Goal: Use online tool/utility: Utilize a website feature to perform a specific function

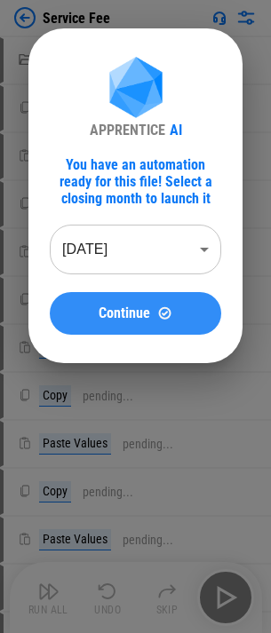
click at [119, 320] on span "Continue" at bounding box center [124, 313] width 51 height 14
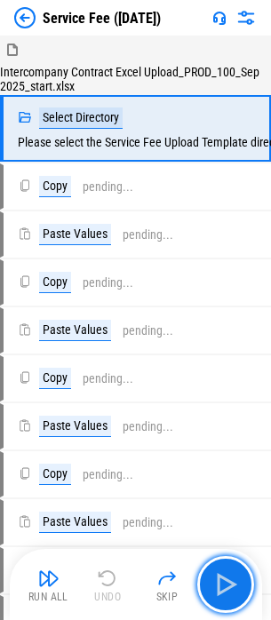
click at [225, 581] on img "button" at bounding box center [225, 584] width 28 height 28
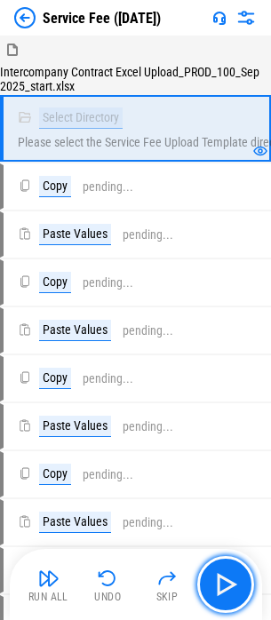
click at [231, 584] on img "button" at bounding box center [225, 584] width 28 height 28
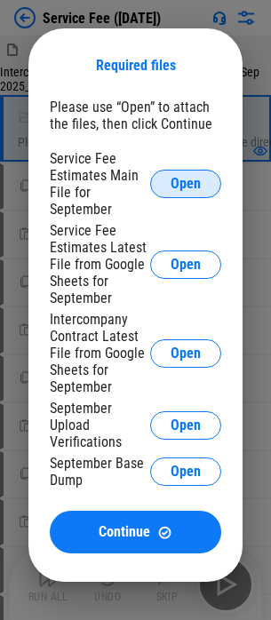
click at [174, 187] on span "Open" at bounding box center [185, 184] width 30 height 14
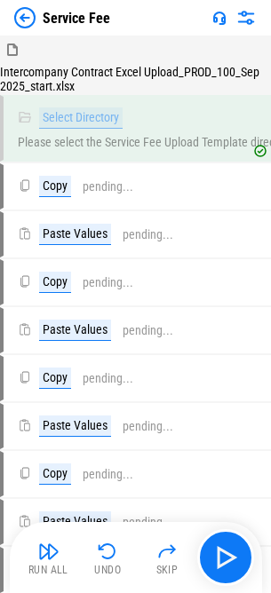
click at [26, 28] on div "Service Fee" at bounding box center [135, 18] width 271 height 36
click at [20, 17] on img at bounding box center [24, 17] width 21 height 21
click at [17, 18] on img at bounding box center [24, 17] width 21 height 21
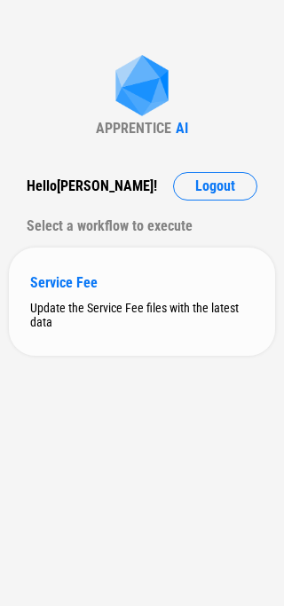
click at [119, 304] on div "Update the Service Fee files with the latest data" at bounding box center [142, 315] width 224 height 28
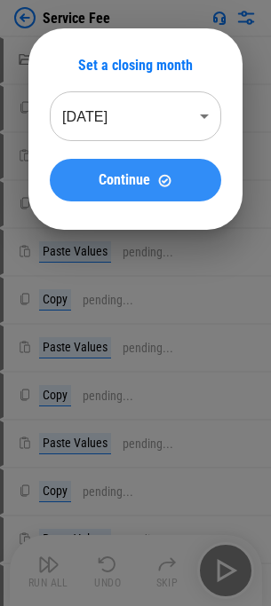
click at [142, 196] on button "Continue" at bounding box center [135, 180] width 171 height 43
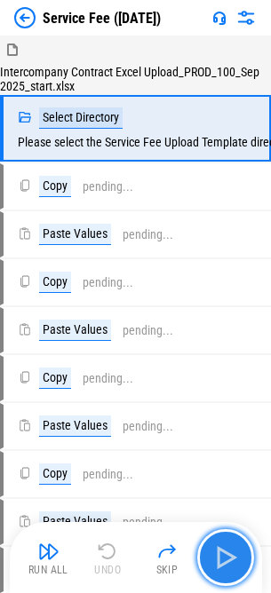
click at [242, 551] on button "button" at bounding box center [225, 557] width 57 height 57
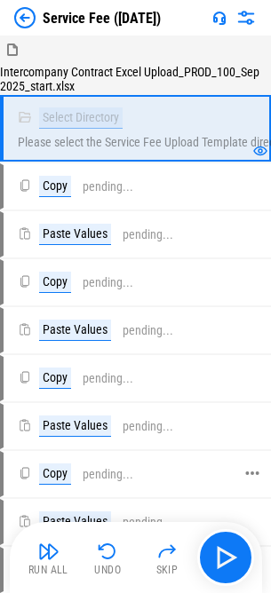
click at [131, 460] on div "Copy pending..." at bounding box center [128, 474] width 248 height 43
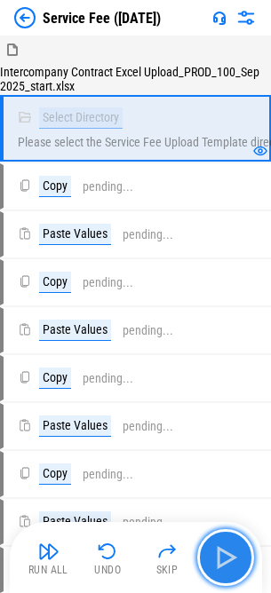
click at [227, 570] on img "button" at bounding box center [225, 557] width 28 height 28
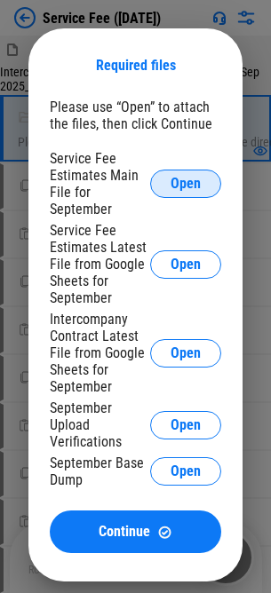
click at [186, 191] on span "Open" at bounding box center [185, 184] width 30 height 14
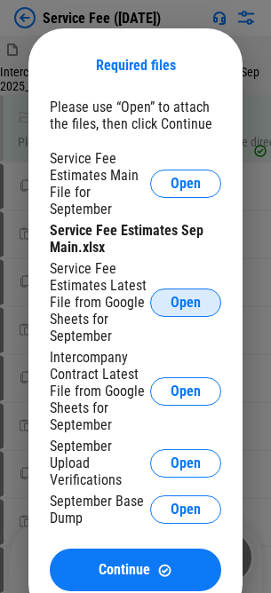
click at [165, 296] on button "Open" at bounding box center [185, 303] width 71 height 28
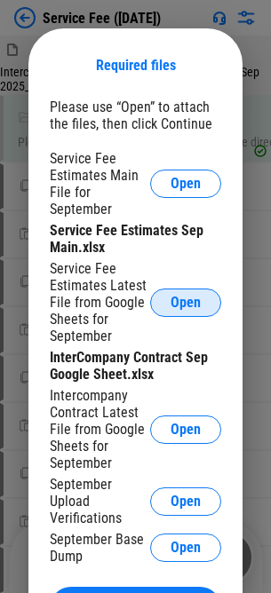
click at [190, 305] on span "Open" at bounding box center [185, 303] width 30 height 14
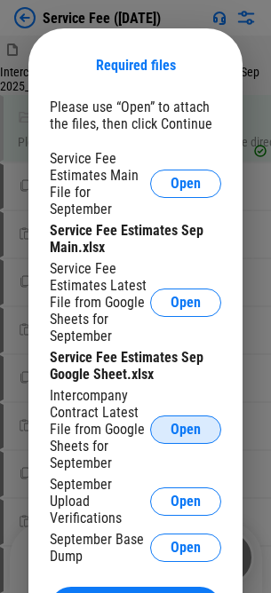
click at [174, 424] on span "Open" at bounding box center [185, 430] width 30 height 14
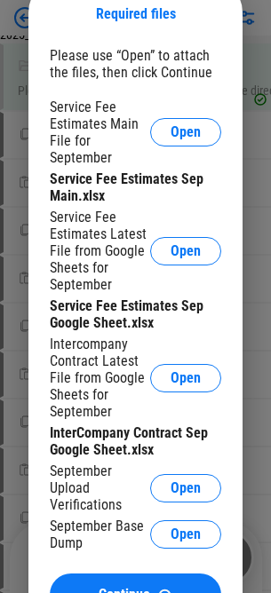
scroll to position [178, 0]
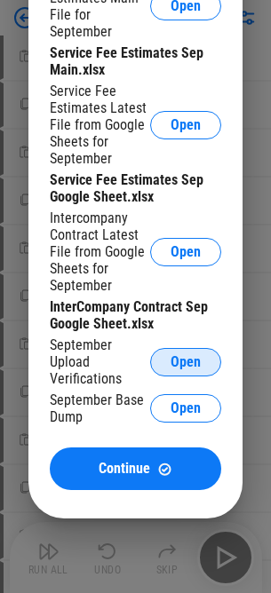
click at [179, 368] on span "Open" at bounding box center [185, 362] width 30 height 14
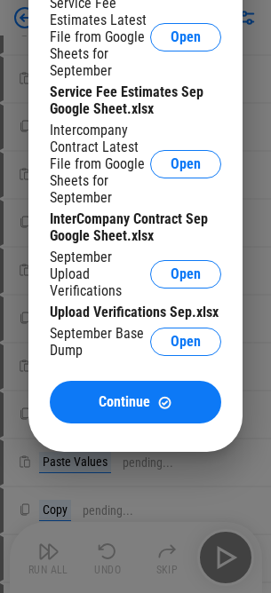
scroll to position [444, 0]
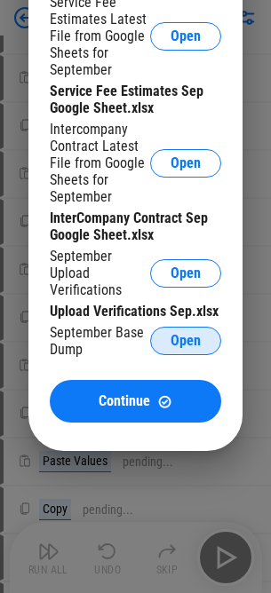
click at [187, 350] on button "Open" at bounding box center [185, 341] width 71 height 28
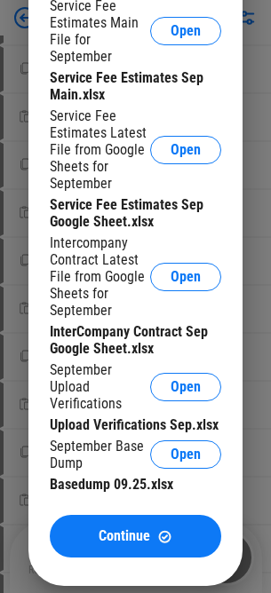
scroll to position [799, 0]
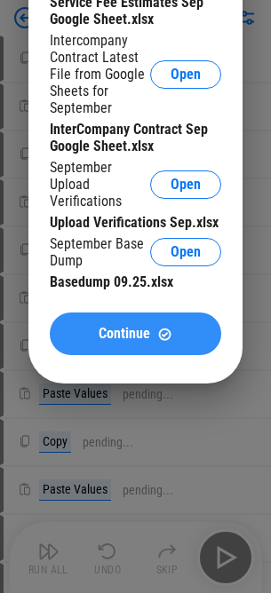
click at [156, 343] on button "Continue" at bounding box center [135, 333] width 171 height 43
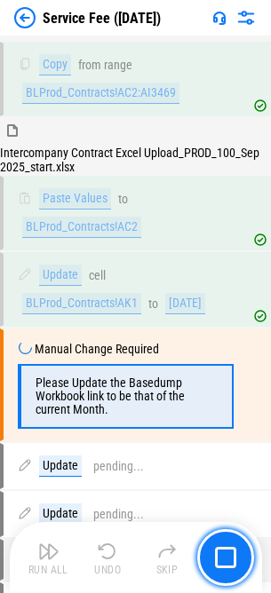
scroll to position [3230, 0]
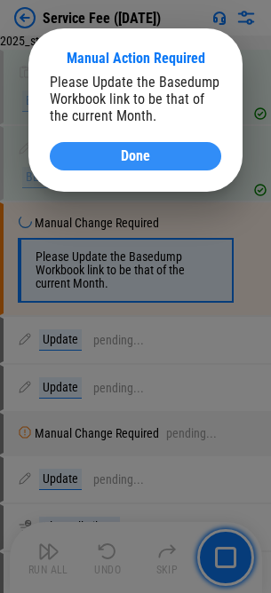
click at [173, 159] on div "Done" at bounding box center [135, 156] width 129 height 14
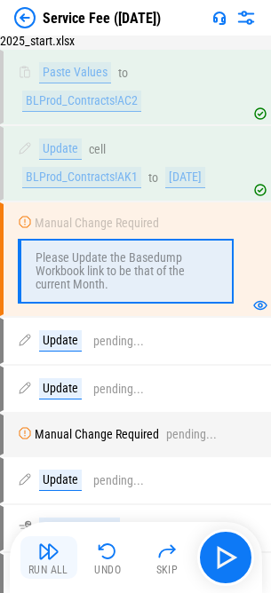
click at [51, 562] on button "Run All" at bounding box center [48, 557] width 57 height 43
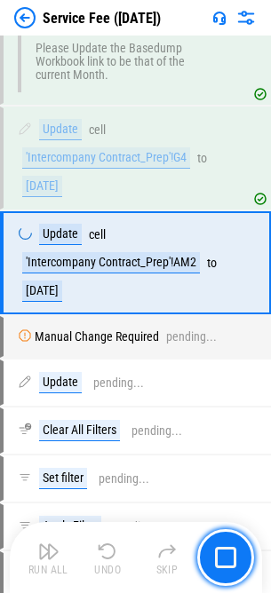
scroll to position [3441, 0]
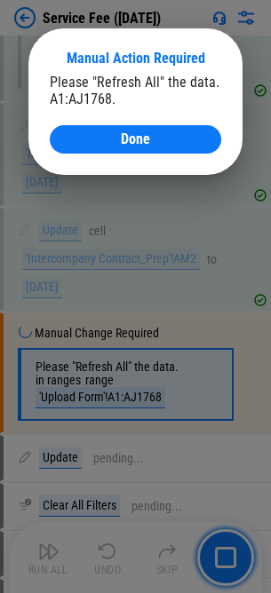
click at [221, 110] on div "Manual Action Required Please "Refresh All" the data. A1:AJ1768. Done" at bounding box center [135, 101] width 214 height 146
click at [217, 113] on div "Please "Refresh All" the data. A1:AJ1768. Done" at bounding box center [135, 114] width 171 height 80
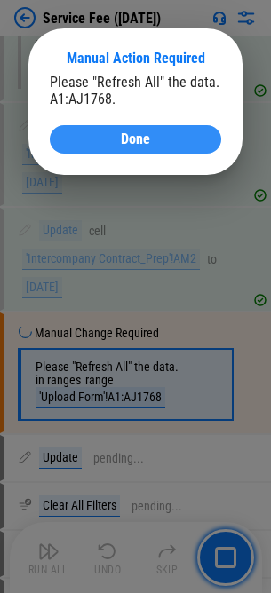
click at [204, 138] on button "Done" at bounding box center [135, 139] width 171 height 28
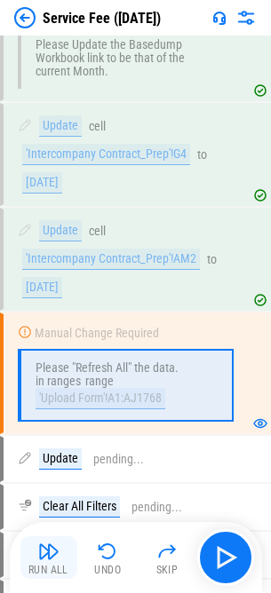
click at [34, 568] on div "Run All" at bounding box center [48, 570] width 40 height 11
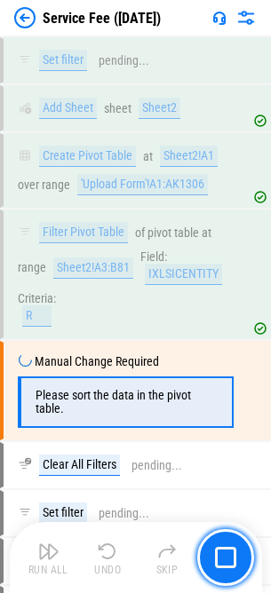
scroll to position [4979, 0]
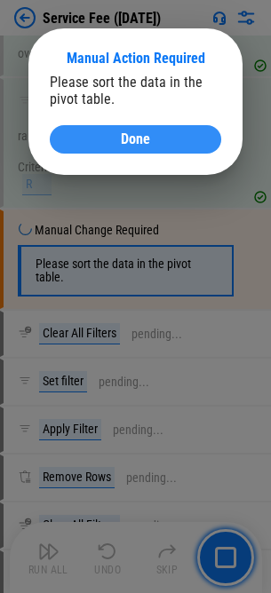
click at [108, 138] on div "Done" at bounding box center [135, 139] width 129 height 14
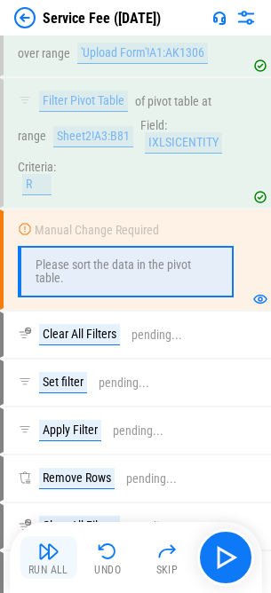
click at [31, 562] on button "Run All" at bounding box center [48, 557] width 57 height 43
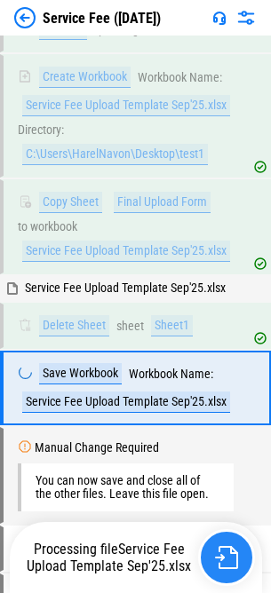
scroll to position [12552, 0]
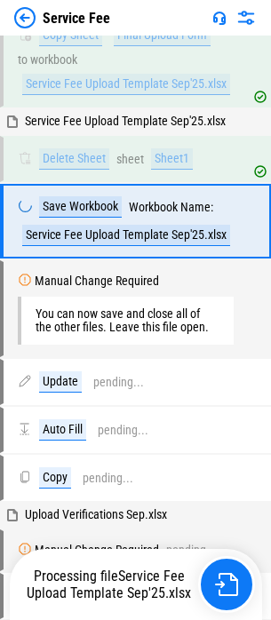
scroll to position [12497, 0]
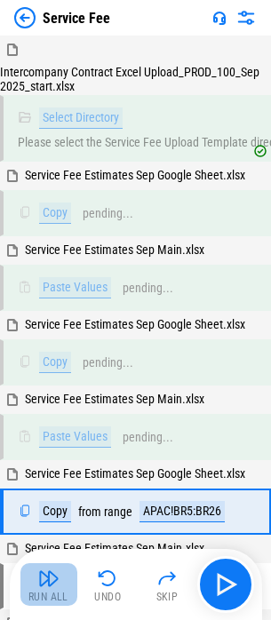
click at [46, 581] on img "button" at bounding box center [48, 577] width 21 height 21
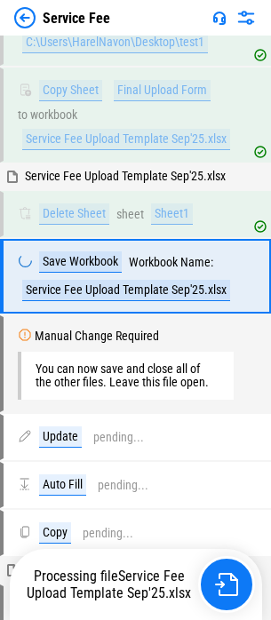
scroll to position [12497, 0]
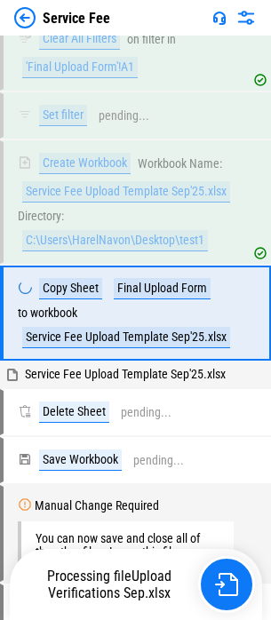
scroll to position [12336, 0]
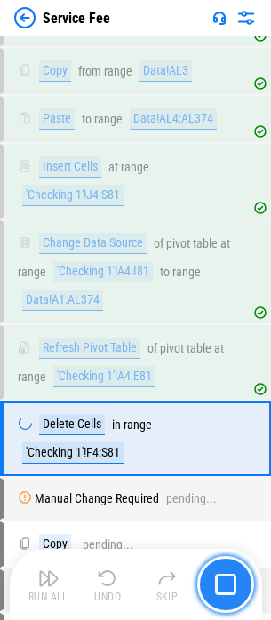
scroll to position [7455, 0]
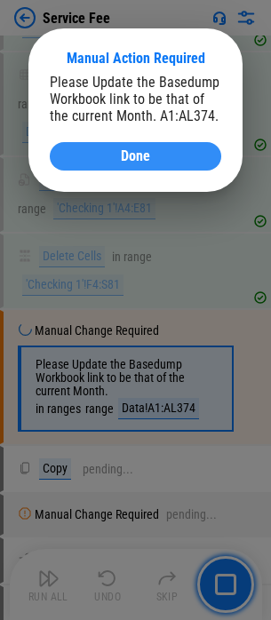
click at [166, 167] on button "Done" at bounding box center [135, 156] width 171 height 28
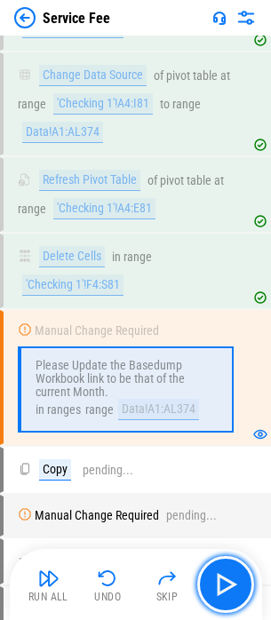
click at [231, 581] on img "button" at bounding box center [225, 584] width 28 height 28
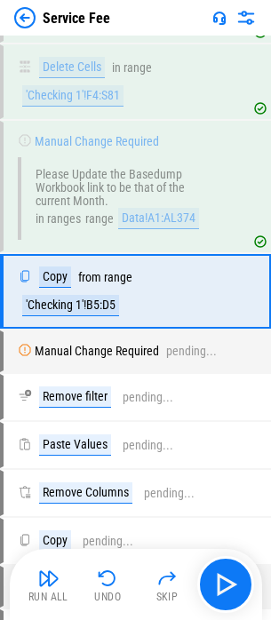
scroll to position [7664, 0]
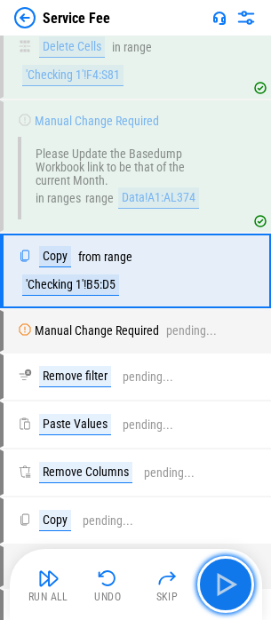
click at [234, 581] on img "button" at bounding box center [225, 584] width 28 height 28
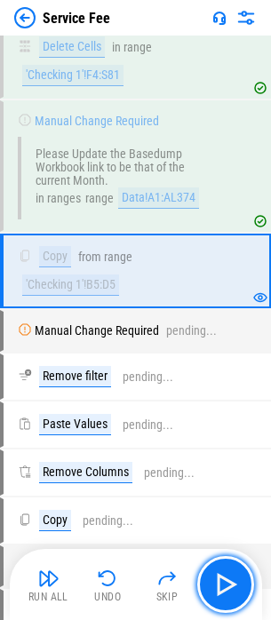
click at [234, 581] on img "button" at bounding box center [225, 584] width 28 height 28
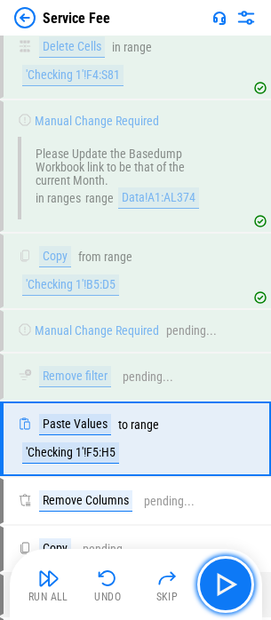
click at [234, 581] on img "button" at bounding box center [225, 584] width 28 height 28
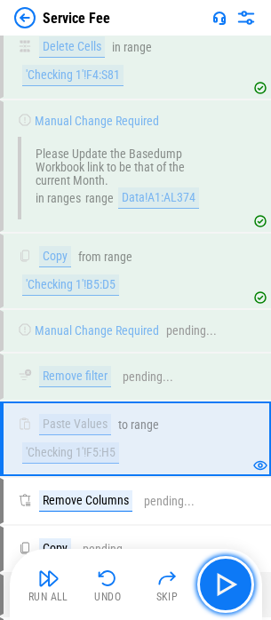
click at [234, 581] on img "button" at bounding box center [225, 584] width 28 height 28
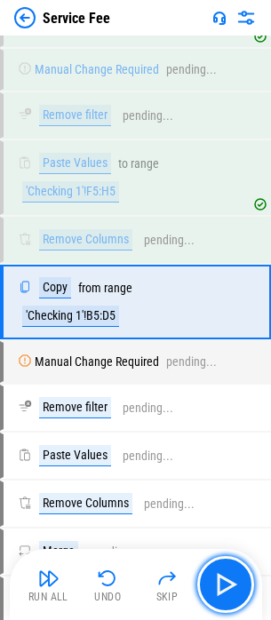
click at [234, 581] on img "button" at bounding box center [225, 584] width 28 height 28
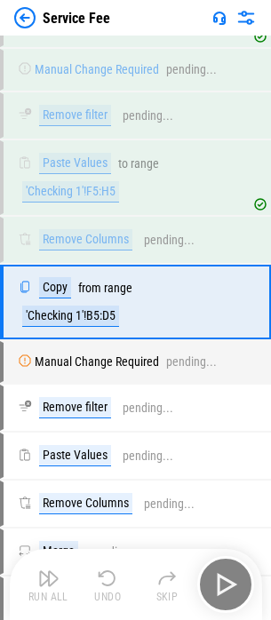
scroll to position [7957, 0]
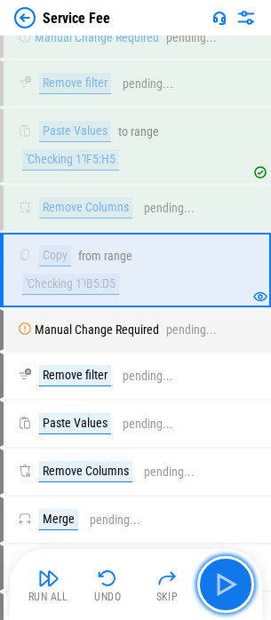
click at [234, 581] on img "button" at bounding box center [225, 584] width 28 height 28
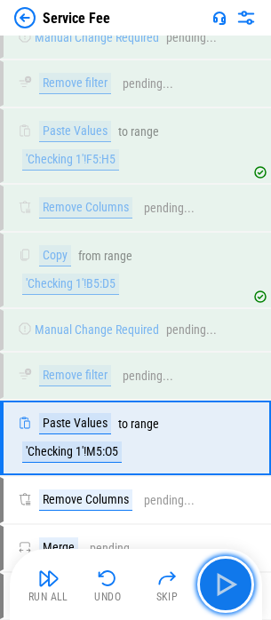
click at [234, 581] on img "button" at bounding box center [225, 584] width 28 height 28
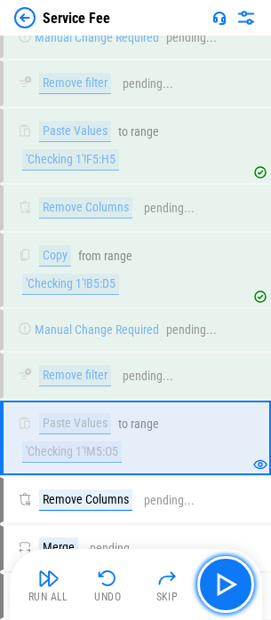
click at [234, 581] on img "button" at bounding box center [225, 584] width 28 height 28
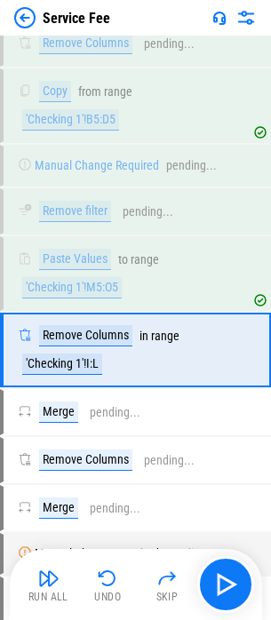
scroll to position [8202, 0]
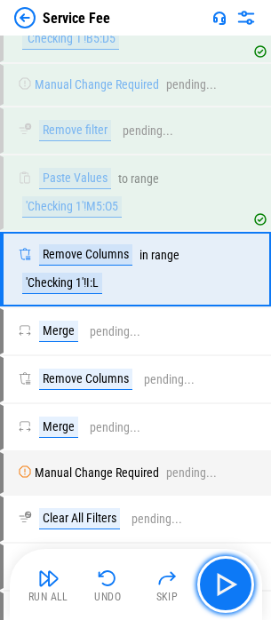
click at [234, 581] on img "button" at bounding box center [225, 584] width 28 height 28
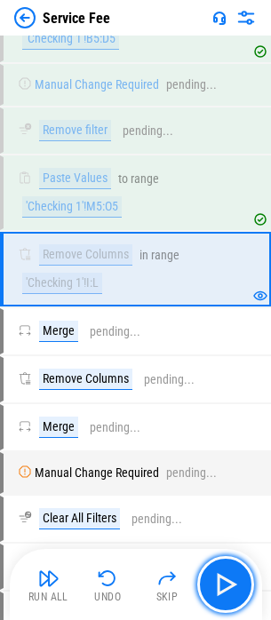
click at [234, 581] on img "button" at bounding box center [225, 584] width 28 height 28
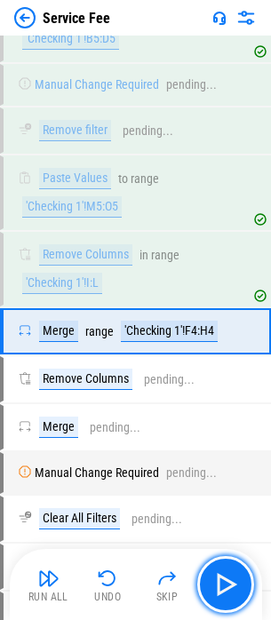
click at [233, 581] on img "button" at bounding box center [225, 584] width 28 height 28
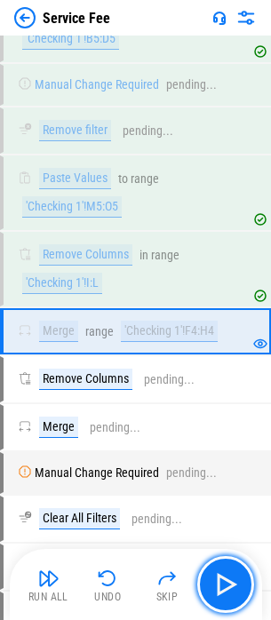
click at [233, 581] on img "button" at bounding box center [225, 584] width 28 height 28
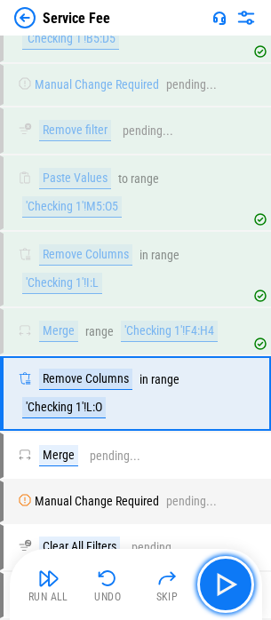
click at [233, 581] on img "button" at bounding box center [225, 584] width 28 height 28
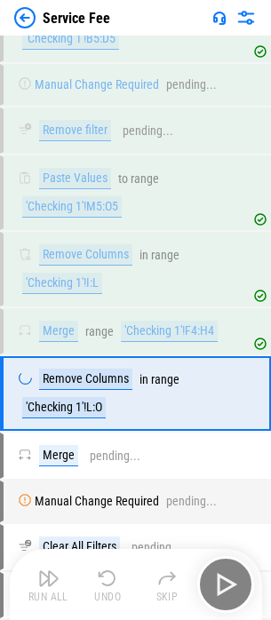
click at [233, 581] on div "Run All Undo Skip" at bounding box center [137, 584] width 234 height 57
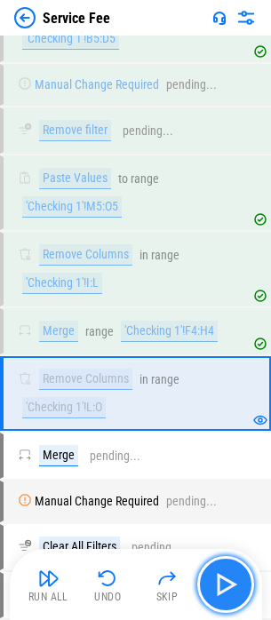
click at [233, 581] on img "button" at bounding box center [225, 584] width 28 height 28
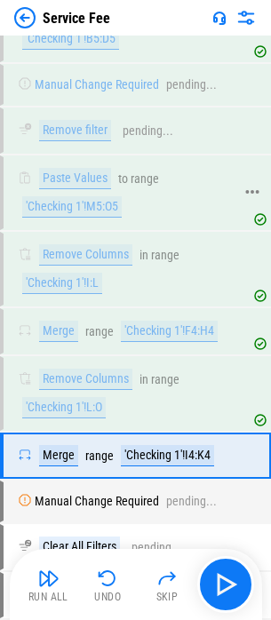
click at [193, 218] on div "Paste Values to range 'Checking 1'!M5:O5" at bounding box center [126, 193] width 216 height 50
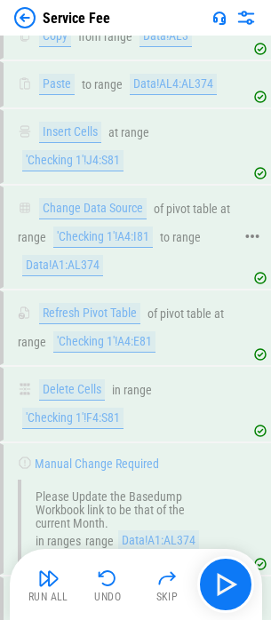
scroll to position [7314, 0]
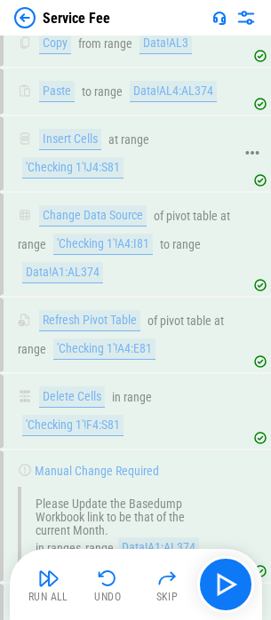
click at [101, 178] on div "'Checking 1'!J4:S81" at bounding box center [72, 167] width 101 height 21
click at [119, 580] on button "Undo" at bounding box center [107, 584] width 57 height 43
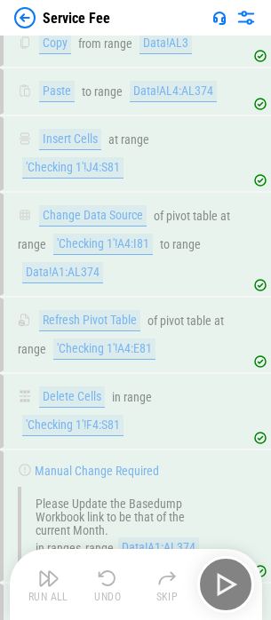
click at [116, 583] on div "Run All Undo Skip" at bounding box center [137, 584] width 234 height 57
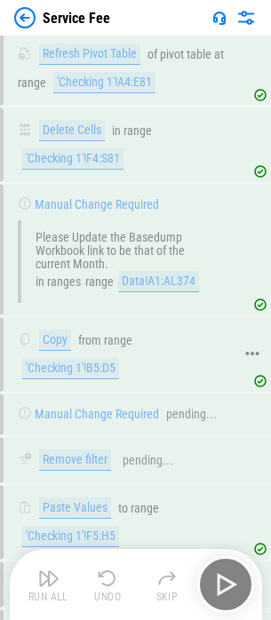
click at [172, 379] on div "Copy from range 'Checking 1'!B5:D5" at bounding box center [126, 354] width 216 height 50
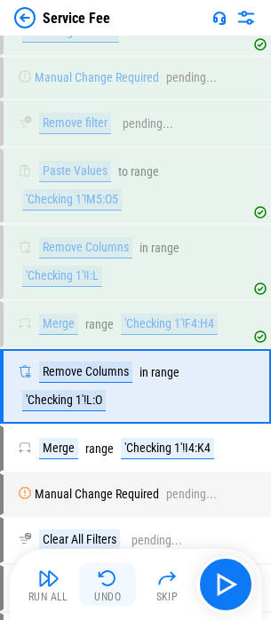
scroll to position [8326, 0]
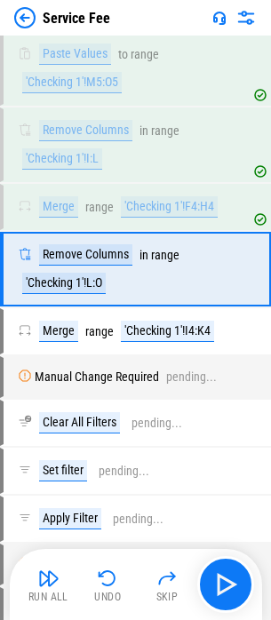
click at [107, 592] on div "Undo" at bounding box center [107, 596] width 27 height 11
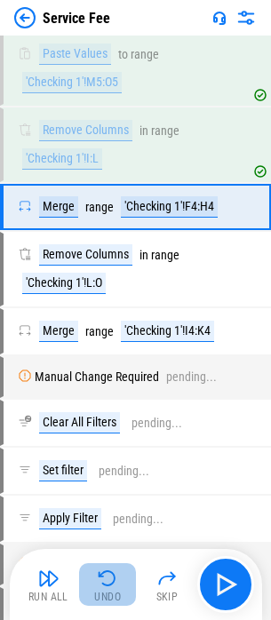
click at [113, 580] on img "button" at bounding box center [107, 577] width 21 height 21
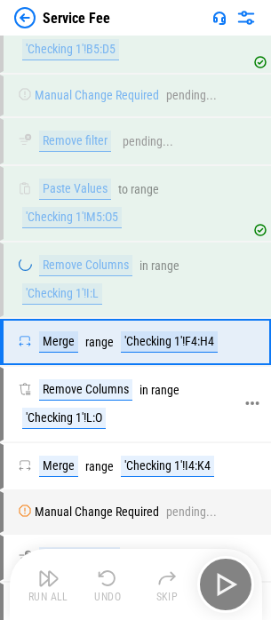
scroll to position [8149, 0]
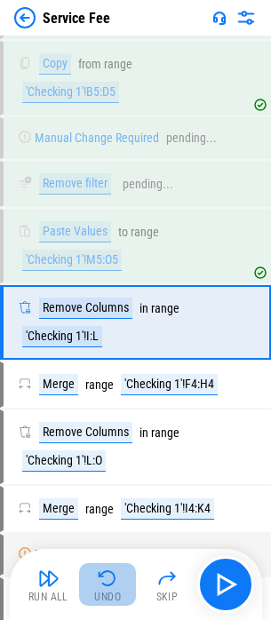
click at [105, 583] on img "button" at bounding box center [107, 577] width 21 height 21
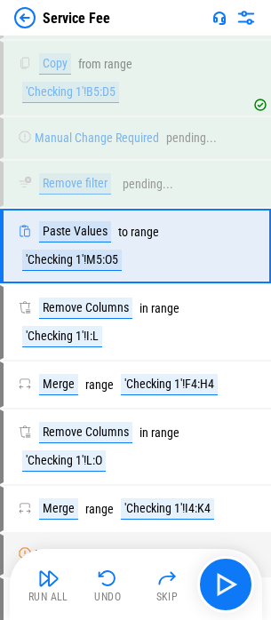
click at [107, 583] on img "button" at bounding box center [107, 577] width 21 height 21
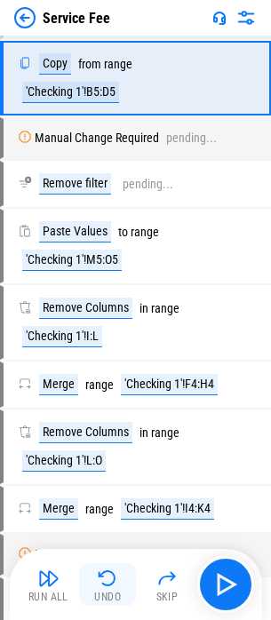
click at [110, 583] on img "button" at bounding box center [107, 577] width 21 height 21
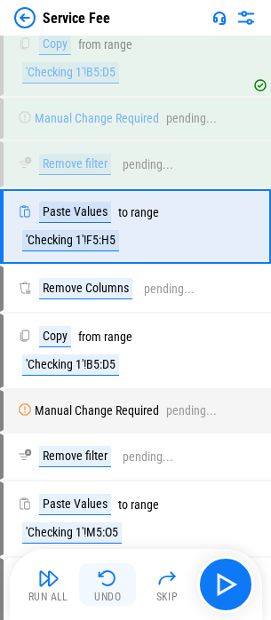
scroll to position [7833, 0]
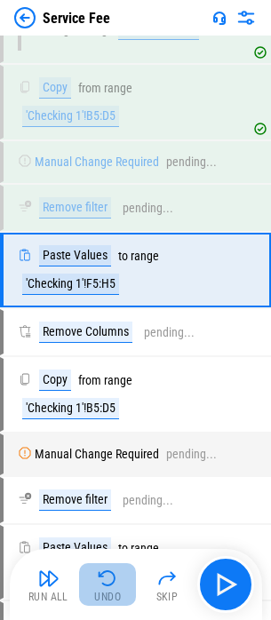
click at [109, 583] on img "button" at bounding box center [107, 577] width 21 height 21
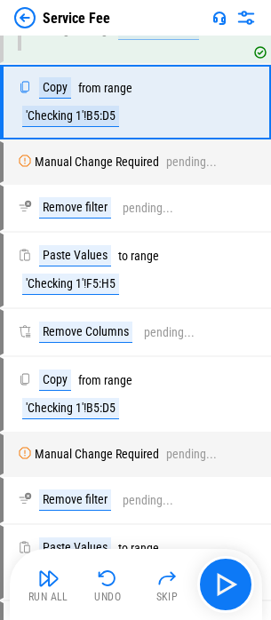
click at [109, 583] on img "button" at bounding box center [107, 577] width 21 height 21
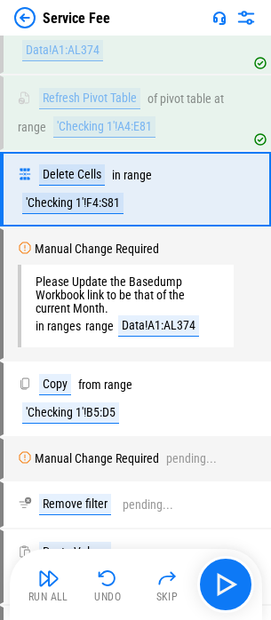
scroll to position [7455, 0]
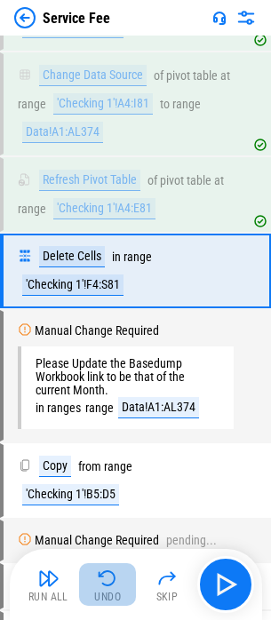
click at [109, 583] on img "button" at bounding box center [107, 577] width 21 height 21
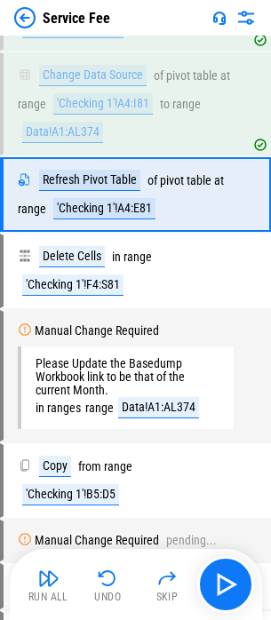
click at [109, 583] on img "button" at bounding box center [107, 577] width 21 height 21
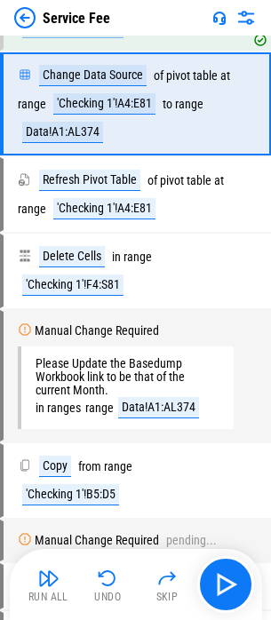
click at [109, 583] on img "button" at bounding box center [107, 577] width 21 height 21
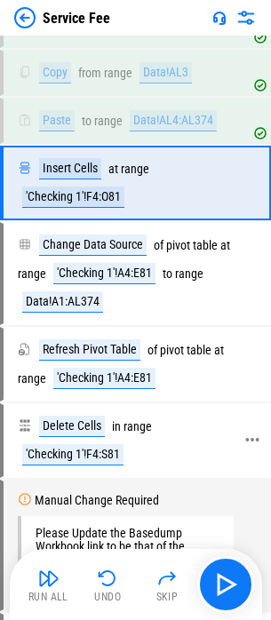
scroll to position [7277, 0]
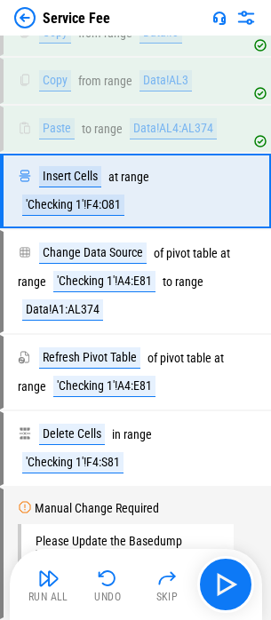
click at [107, 591] on div "Undo" at bounding box center [107, 596] width 27 height 11
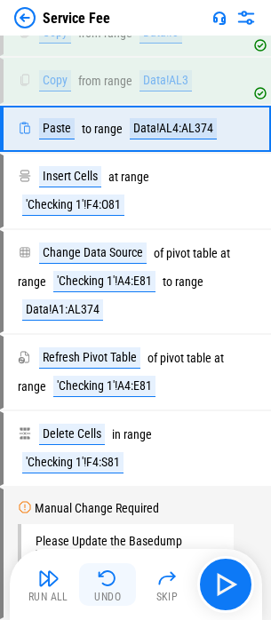
click at [106, 579] on img "button" at bounding box center [107, 577] width 21 height 21
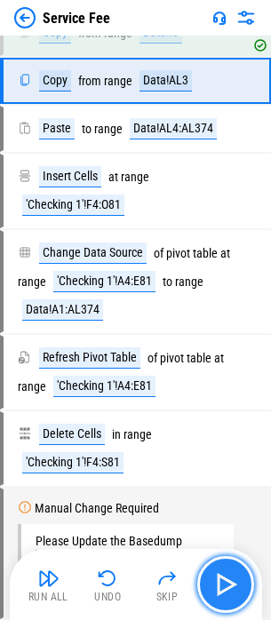
click at [220, 587] on img "button" at bounding box center [225, 584] width 28 height 28
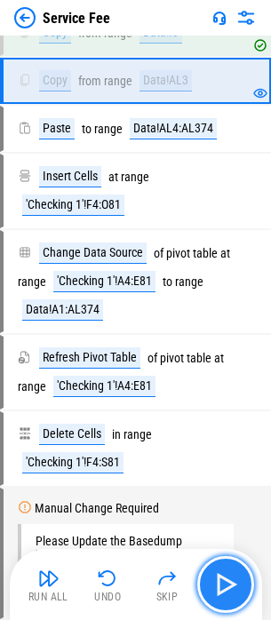
click at [224, 587] on img "button" at bounding box center [225, 584] width 28 height 28
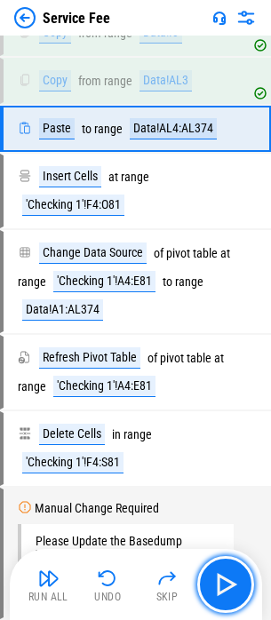
click at [227, 586] on img "button" at bounding box center [225, 584] width 28 height 28
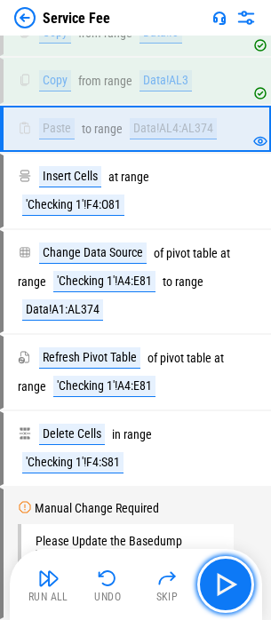
click at [227, 586] on img "button" at bounding box center [225, 584] width 28 height 28
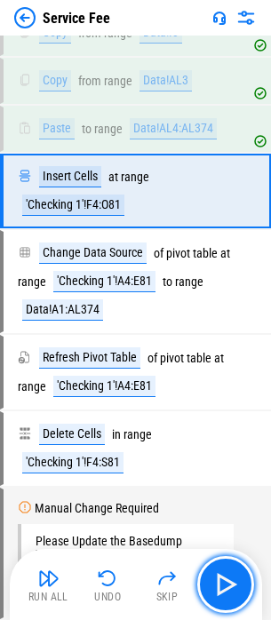
click at [227, 586] on img "button" at bounding box center [225, 584] width 28 height 28
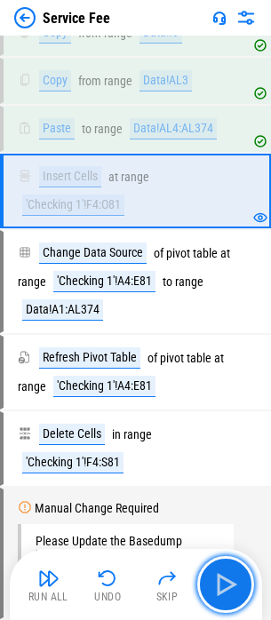
click at [227, 586] on img "button" at bounding box center [225, 584] width 28 height 28
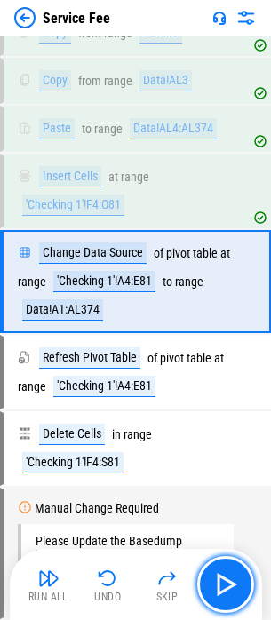
click at [227, 586] on img "button" at bounding box center [225, 584] width 28 height 28
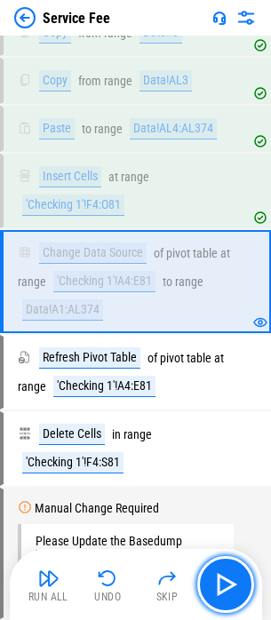
click at [227, 586] on img "button" at bounding box center [225, 584] width 28 height 28
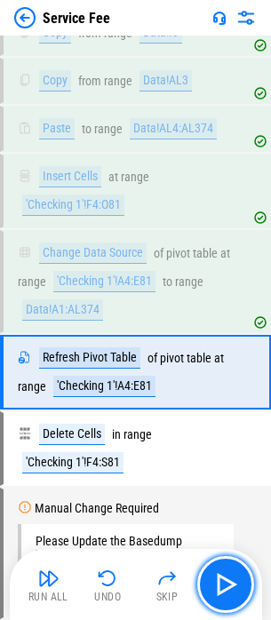
click at [227, 586] on img "button" at bounding box center [225, 584] width 28 height 28
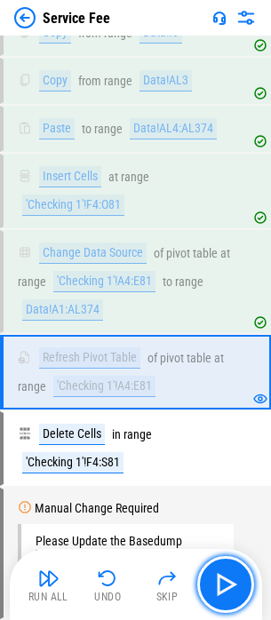
click at [227, 586] on img "button" at bounding box center [225, 584] width 28 height 28
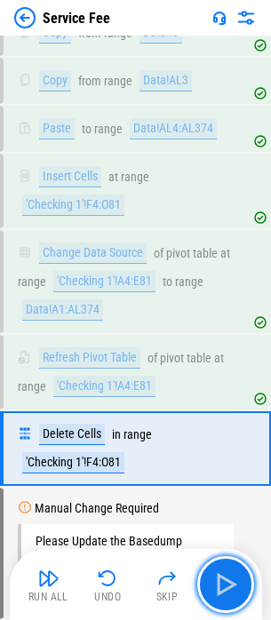
click at [227, 586] on img "button" at bounding box center [225, 584] width 28 height 28
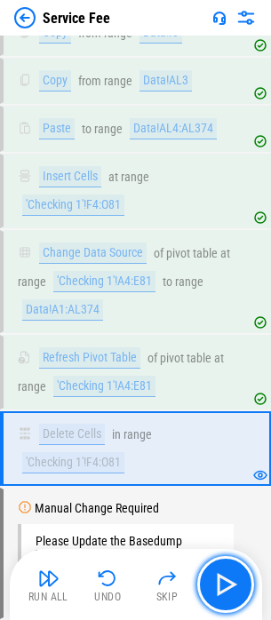
click at [227, 586] on img "button" at bounding box center [225, 584] width 28 height 28
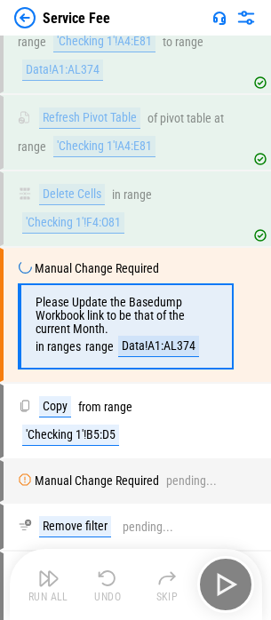
scroll to position [7561, 0]
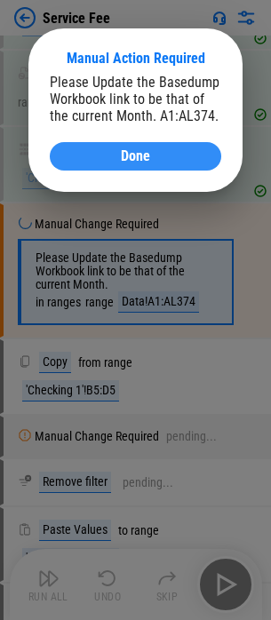
click at [187, 168] on button "Done" at bounding box center [135, 156] width 171 height 28
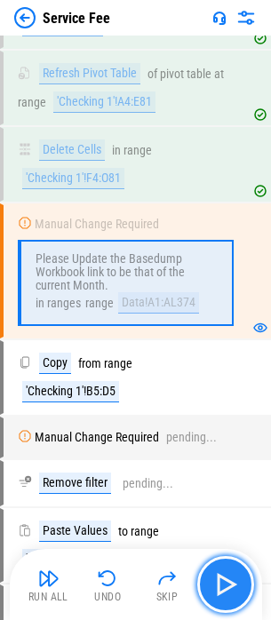
click at [247, 588] on button "button" at bounding box center [225, 584] width 57 height 57
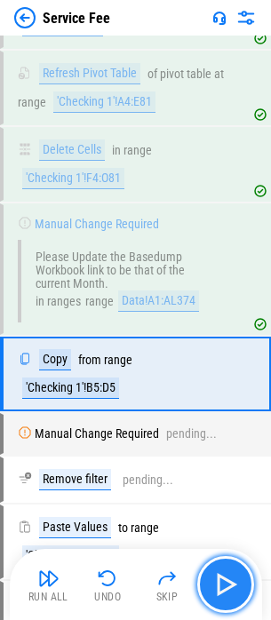
click at [241, 589] on button "button" at bounding box center [225, 584] width 57 height 57
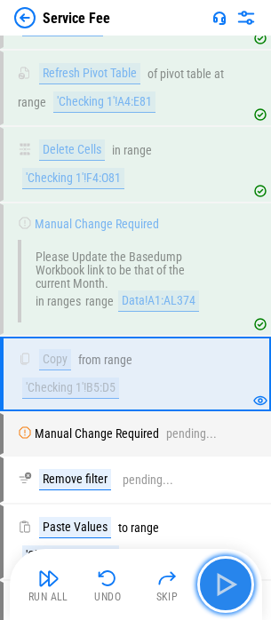
click at [241, 589] on button "button" at bounding box center [225, 584] width 57 height 57
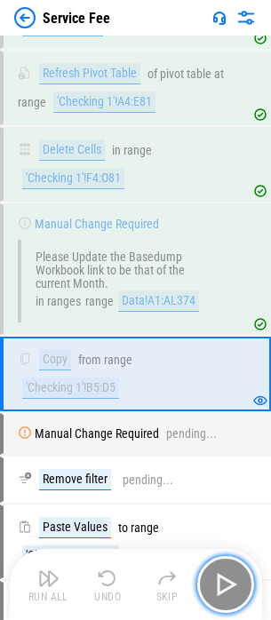
click at [241, 589] on button "button" at bounding box center [225, 584] width 57 height 57
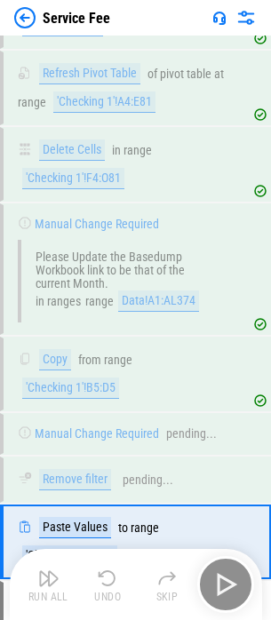
scroll to position [7829, 0]
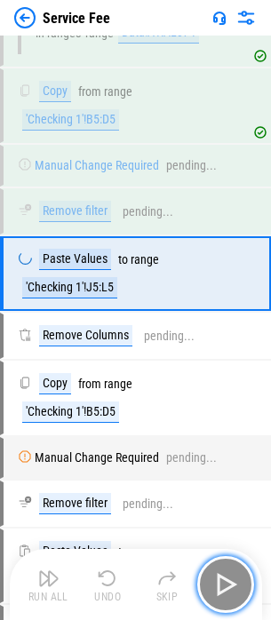
click at [241, 589] on button "button" at bounding box center [225, 584] width 57 height 57
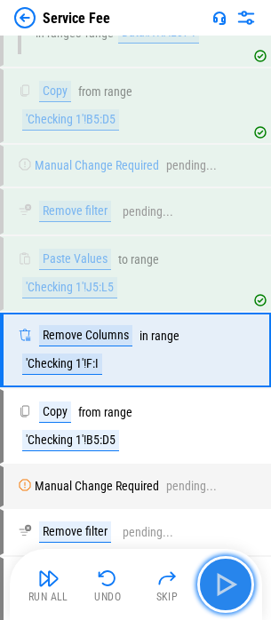
click at [241, 589] on button "button" at bounding box center [225, 584] width 57 height 57
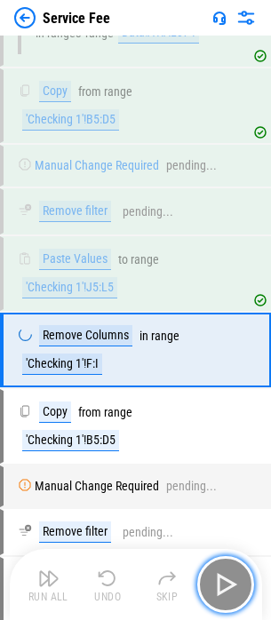
click at [241, 589] on button "button" at bounding box center [225, 584] width 57 height 57
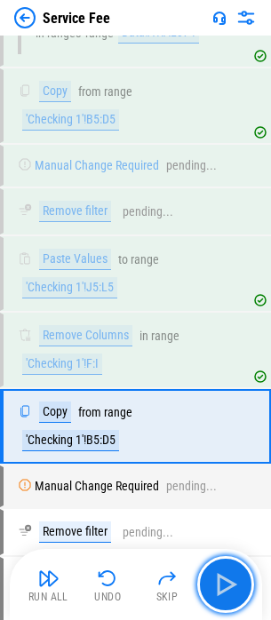
click at [239, 589] on button "button" at bounding box center [225, 584] width 57 height 57
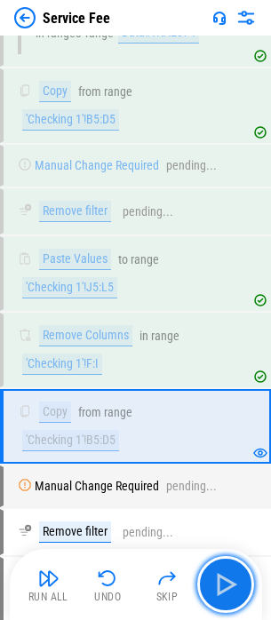
click at [239, 589] on img "button" at bounding box center [225, 584] width 28 height 28
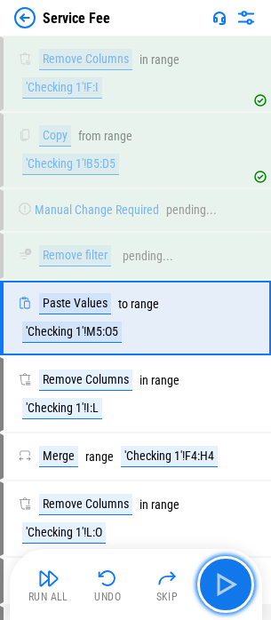
click at [239, 589] on img "button" at bounding box center [225, 584] width 28 height 28
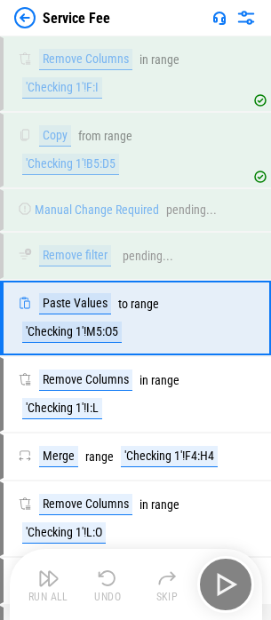
scroll to position [8154, 0]
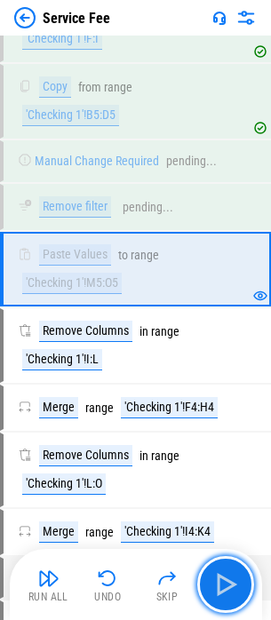
click at [239, 589] on img "button" at bounding box center [225, 584] width 28 height 28
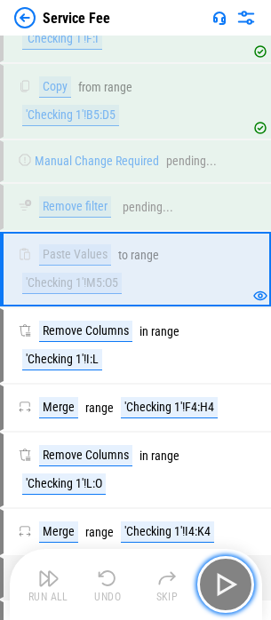
click at [239, 589] on img "button" at bounding box center [225, 584] width 28 height 28
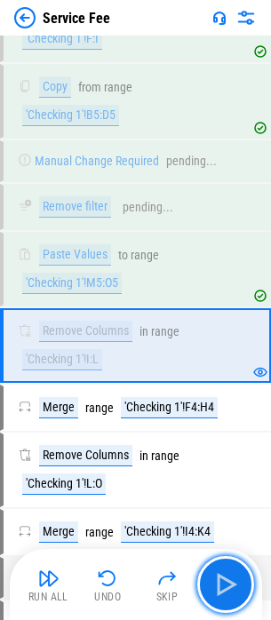
click at [239, 589] on img "button" at bounding box center [225, 584] width 28 height 28
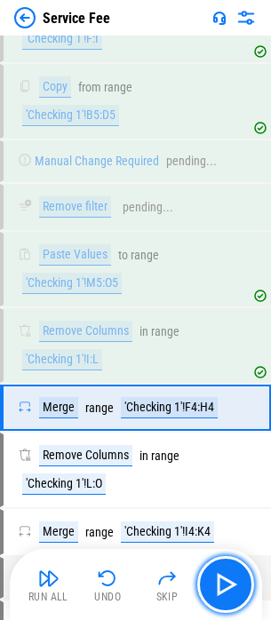
click at [239, 589] on img "button" at bounding box center [225, 584] width 28 height 28
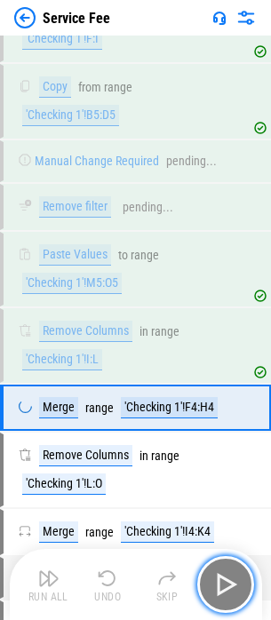
click at [239, 589] on img "button" at bounding box center [225, 584] width 28 height 28
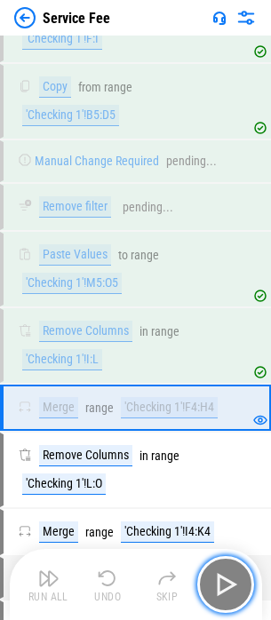
click at [239, 589] on img "button" at bounding box center [225, 584] width 28 height 28
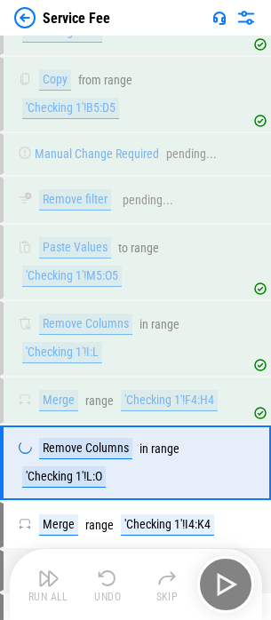
scroll to position [8325, 0]
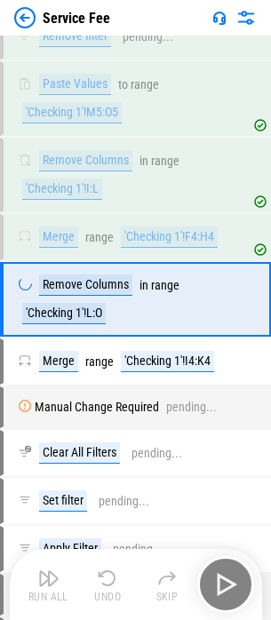
click at [239, 589] on div "Run All Undo Skip" at bounding box center [137, 584] width 234 height 57
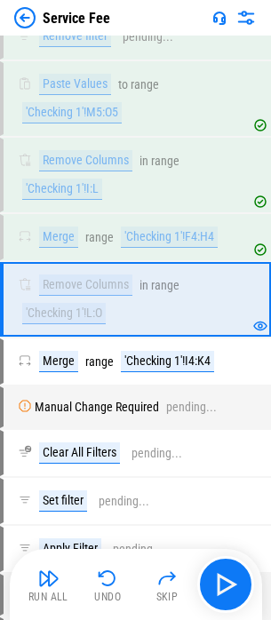
click at [60, 594] on div "Run All" at bounding box center [48, 596] width 40 height 11
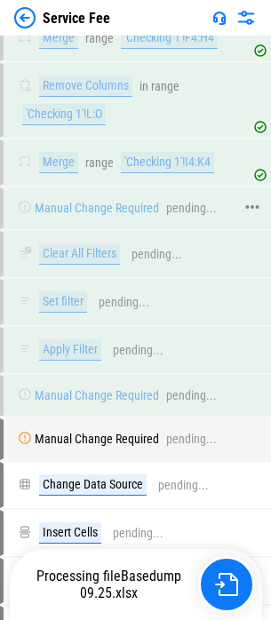
scroll to position [8680, 0]
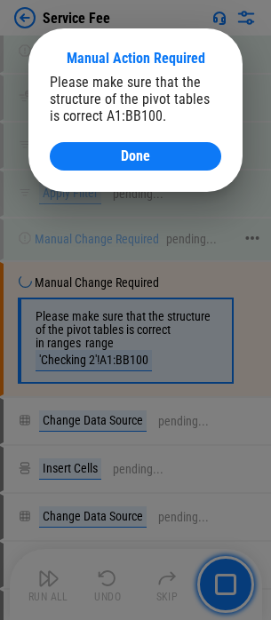
drag, startPoint x: 115, startPoint y: 155, endPoint x: 130, endPoint y: 262, distance: 107.6
click at [115, 155] on div "Done" at bounding box center [135, 156] width 129 height 14
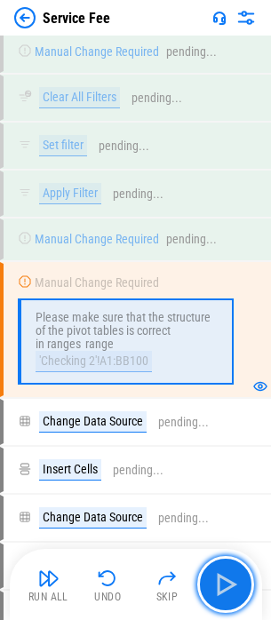
click at [233, 576] on img "button" at bounding box center [225, 584] width 28 height 28
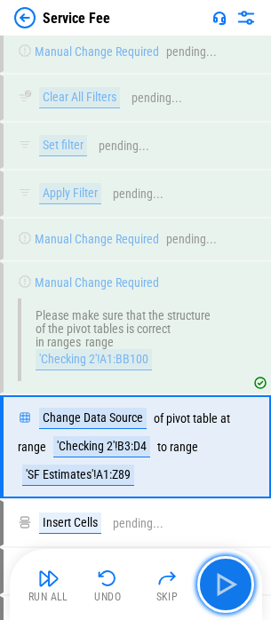
click at [235, 575] on img "button" at bounding box center [225, 584] width 28 height 28
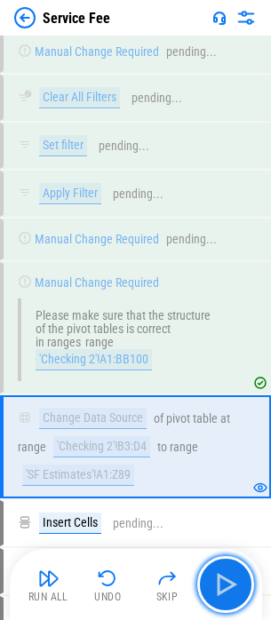
click at [236, 575] on img "button" at bounding box center [225, 584] width 28 height 28
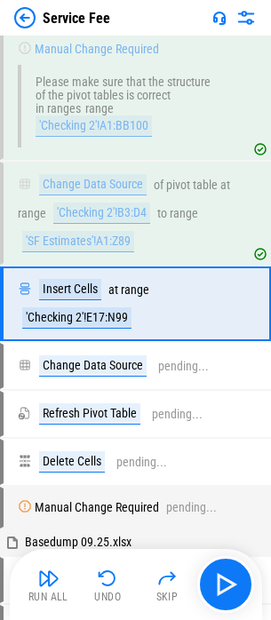
scroll to position [8950, 0]
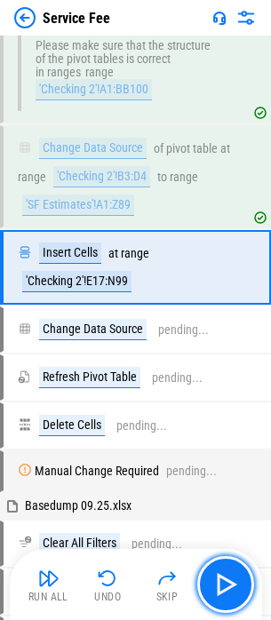
click at [236, 575] on img "button" at bounding box center [225, 584] width 28 height 28
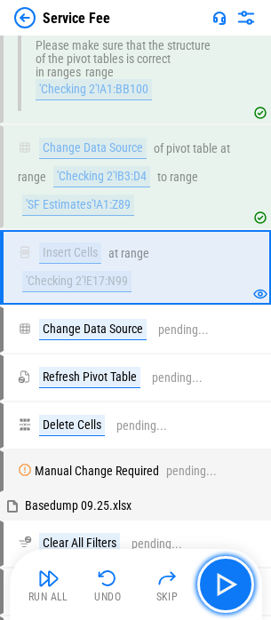
click at [236, 575] on img "button" at bounding box center [225, 584] width 28 height 28
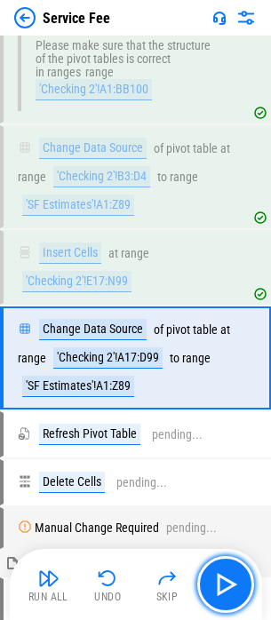
click at [236, 575] on img "button" at bounding box center [225, 584] width 28 height 28
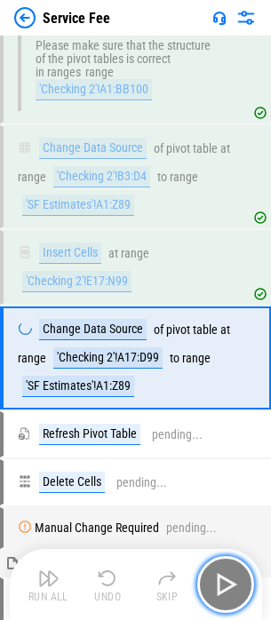
click at [236, 575] on img "button" at bounding box center [225, 584] width 28 height 28
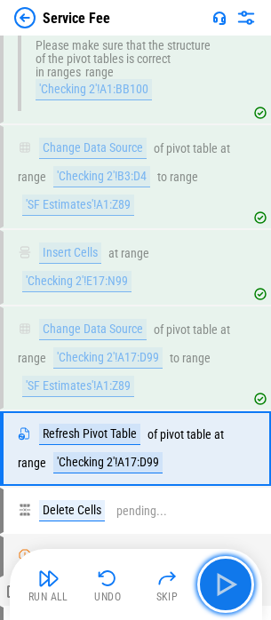
click at [236, 575] on img "button" at bounding box center [225, 584] width 28 height 28
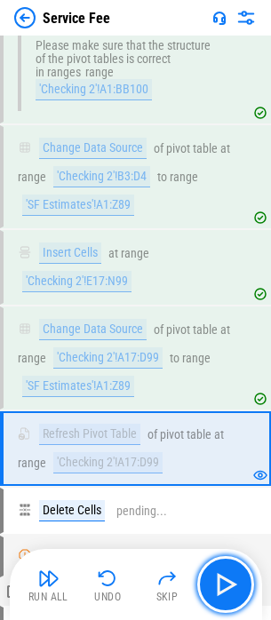
click at [236, 575] on img "button" at bounding box center [225, 584] width 28 height 28
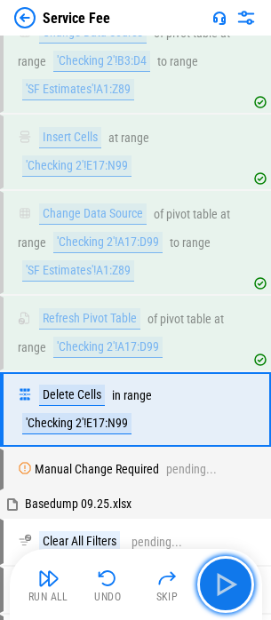
click at [236, 575] on img "button" at bounding box center [225, 584] width 28 height 28
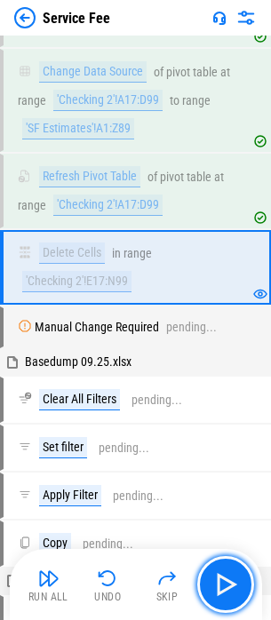
click at [236, 575] on img "button" at bounding box center [225, 584] width 28 height 28
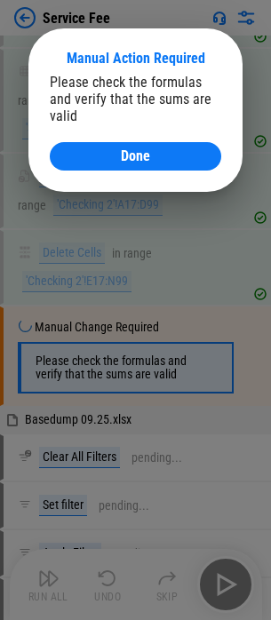
click at [236, 575] on div at bounding box center [135, 310] width 271 height 620
click at [103, 146] on button "Done" at bounding box center [135, 156] width 171 height 28
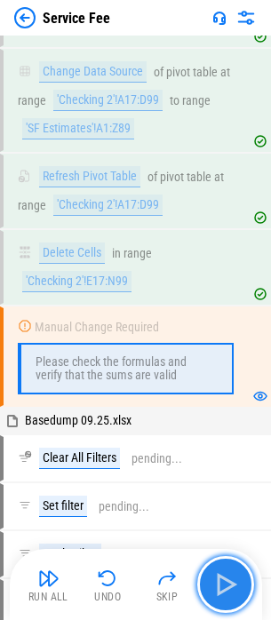
click at [218, 570] on img "button" at bounding box center [225, 584] width 28 height 28
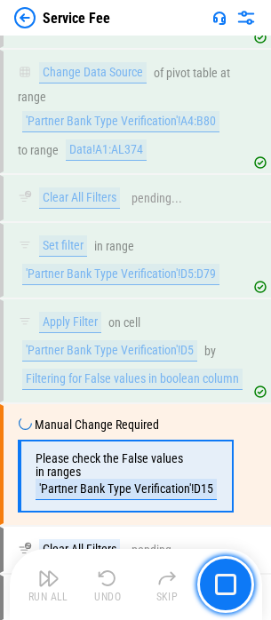
scroll to position [10166, 0]
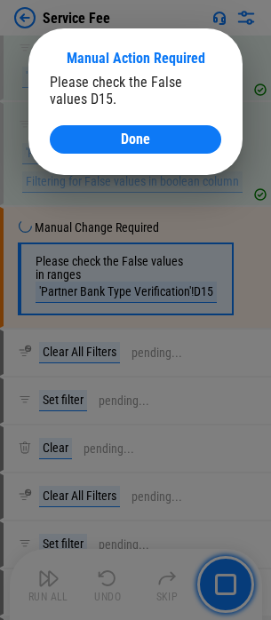
click at [140, 156] on div "Manual Action Required Please check the False values D15. Done" at bounding box center [135, 101] width 214 height 146
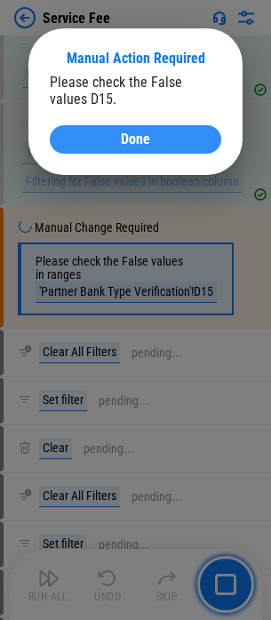
click at [154, 140] on div "Done" at bounding box center [135, 139] width 129 height 14
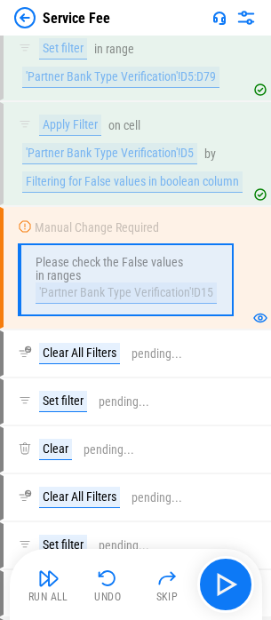
click at [44, 582] on img "button" at bounding box center [48, 577] width 21 height 21
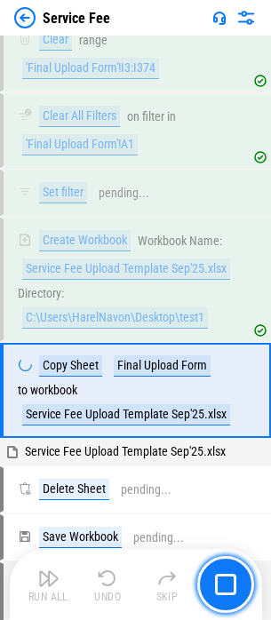
scroll to position [12414, 0]
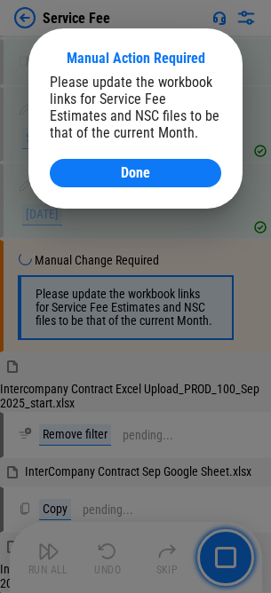
scroll to position [2161, 0]
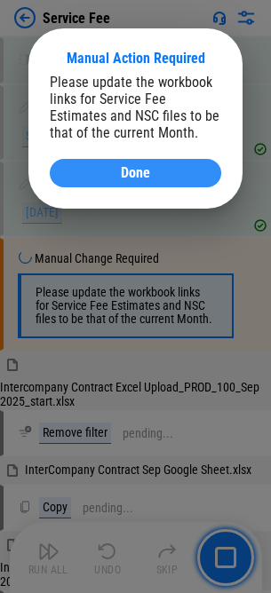
click at [159, 167] on div "Done" at bounding box center [135, 173] width 129 height 14
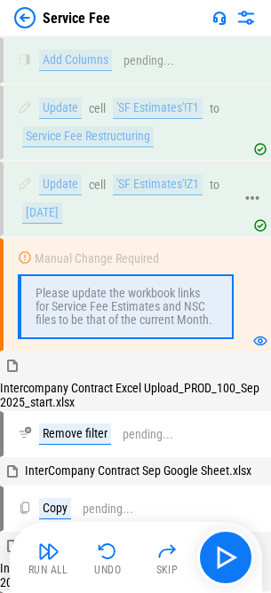
click at [144, 175] on div "Update cell 'SF Estimates'!Z1 to [DATE]" at bounding box center [128, 198] width 248 height 71
click at [52, 550] on img "button" at bounding box center [48, 551] width 21 height 21
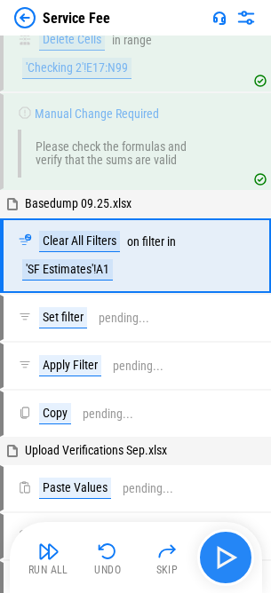
scroll to position [9393, 0]
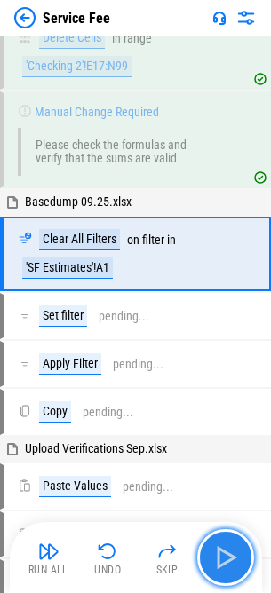
click at [244, 552] on button "button" at bounding box center [225, 557] width 57 height 57
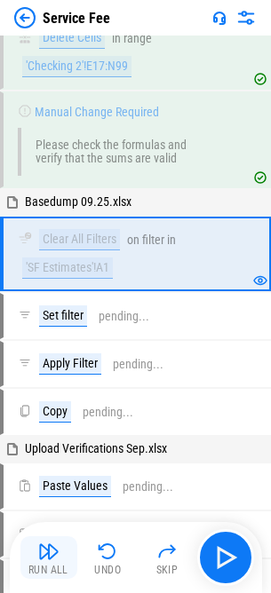
click at [31, 550] on button "Run All" at bounding box center [48, 557] width 57 height 43
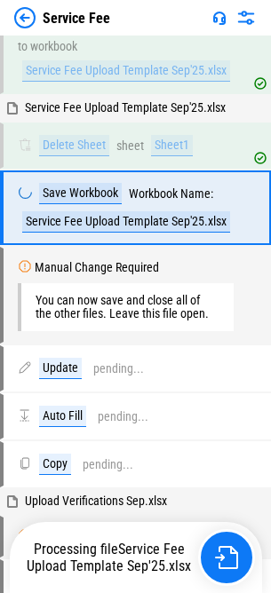
scroll to position [12510, 0]
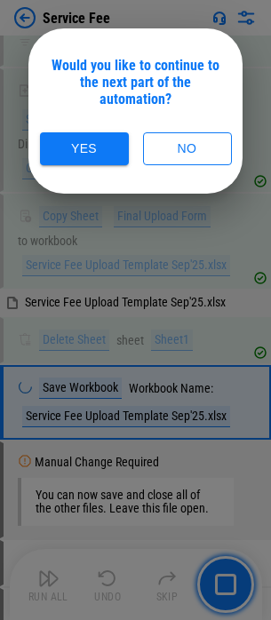
scroll to position [12497, 0]
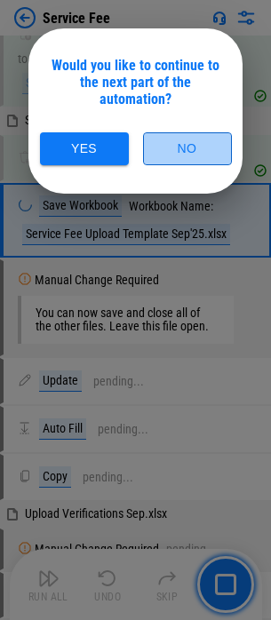
click at [159, 132] on button "No" at bounding box center [187, 148] width 89 height 33
